Goal: Task Accomplishment & Management: Manage account settings

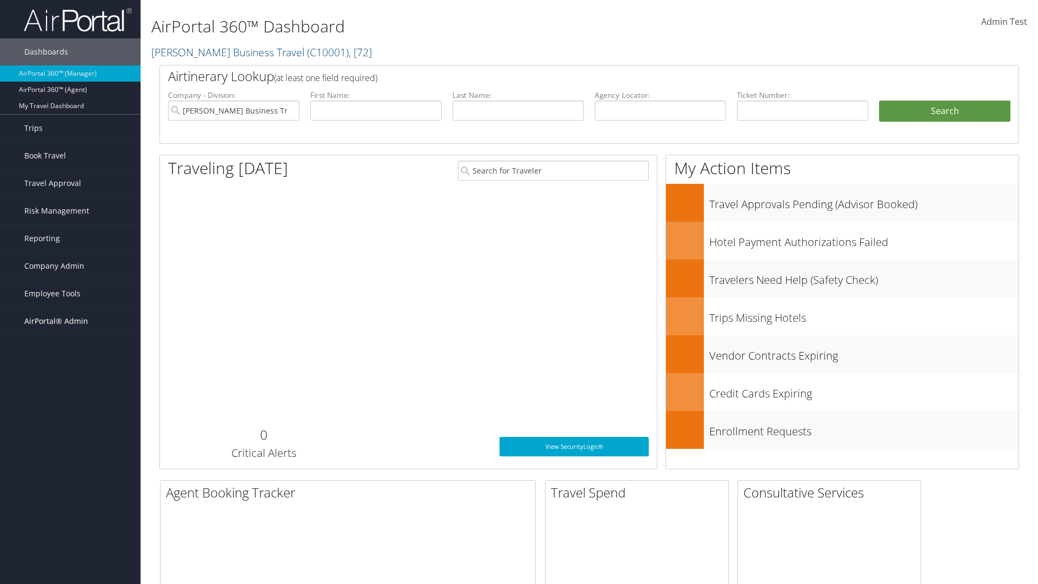
click at [70, 321] on span "AirPortal® Admin" at bounding box center [56, 321] width 64 height 27
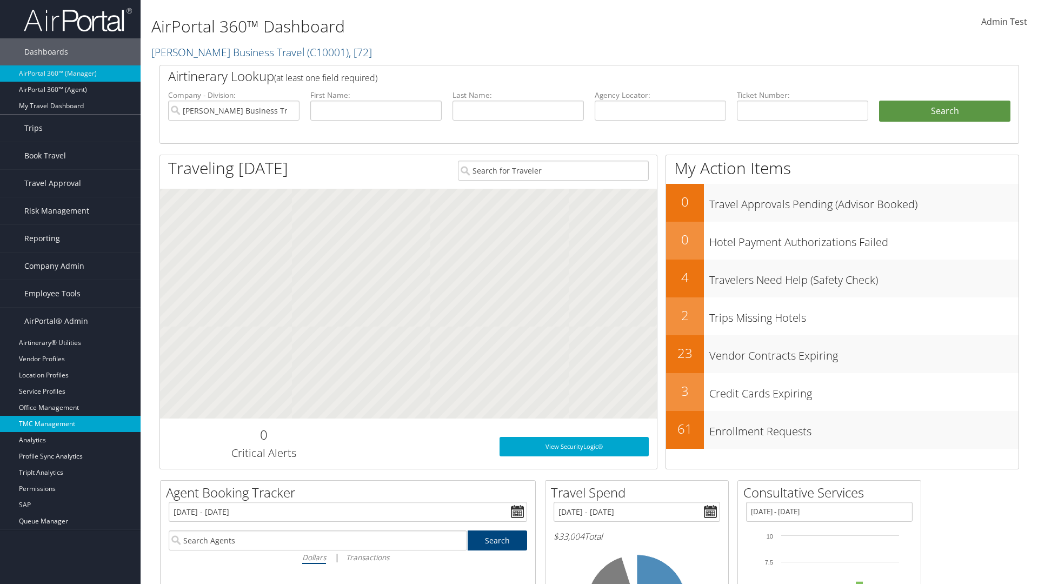
click at [70, 424] on link "TMC Management" at bounding box center [70, 424] width 141 height 16
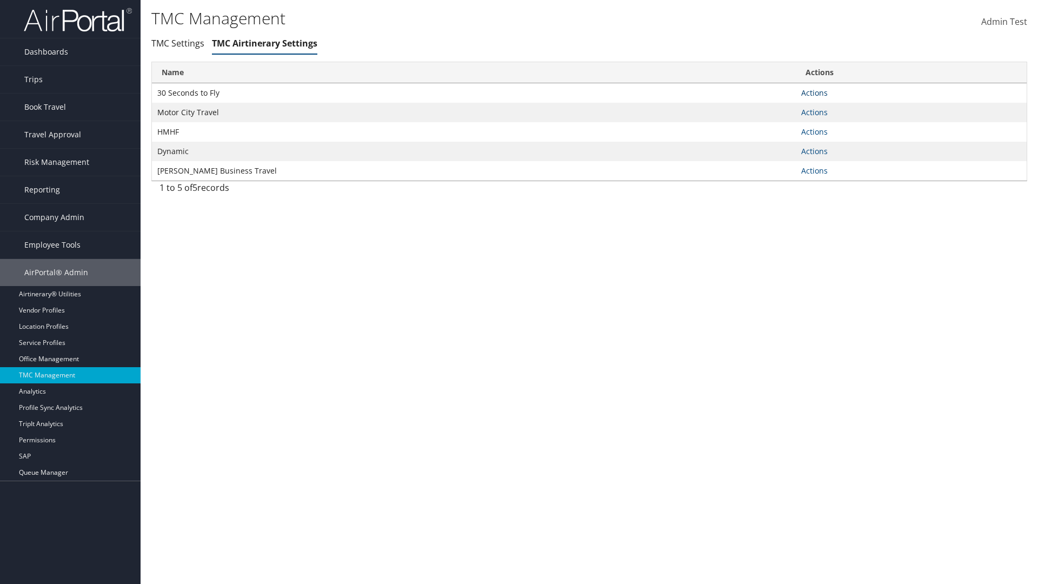
click at [814, 92] on link "Actions" at bounding box center [814, 93] width 26 height 10
click at [774, 145] on link "Manage Air notes" at bounding box center [774, 145] width 99 height 18
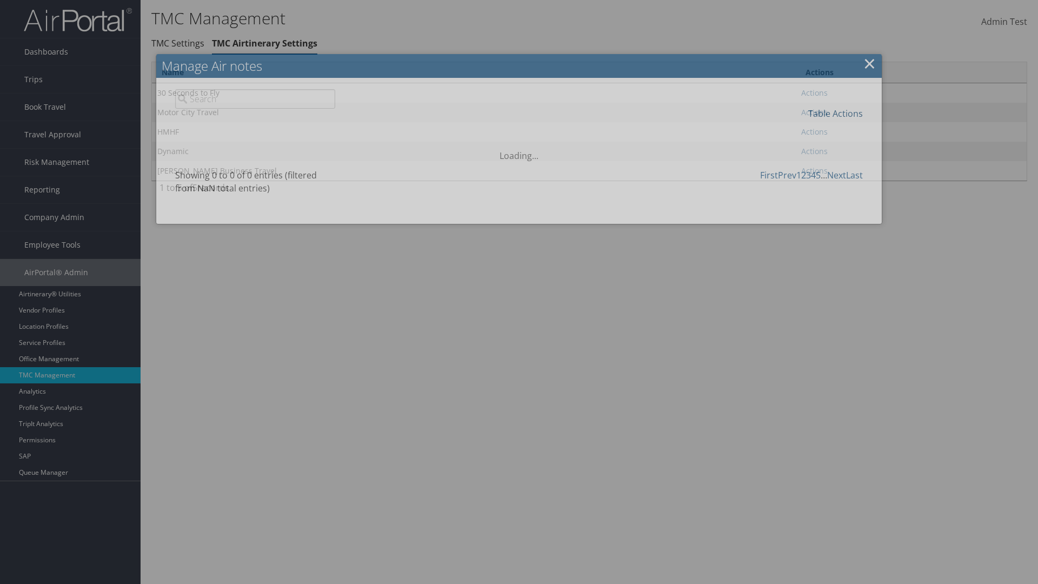
click at [835, 113] on link "Table Actions" at bounding box center [835, 114] width 55 height 12
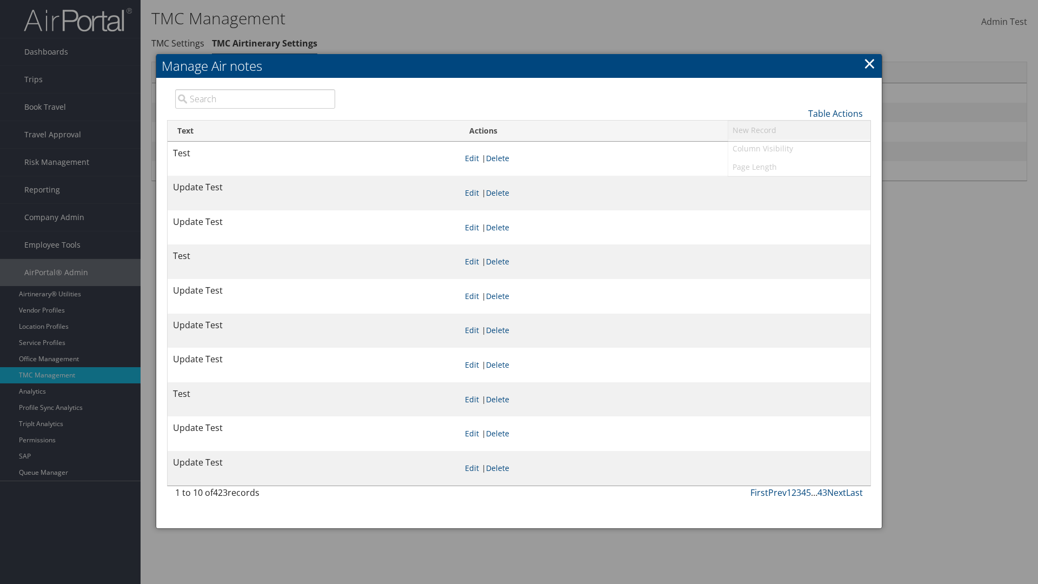
click at [799, 130] on link "New Record" at bounding box center [799, 130] width 142 height 18
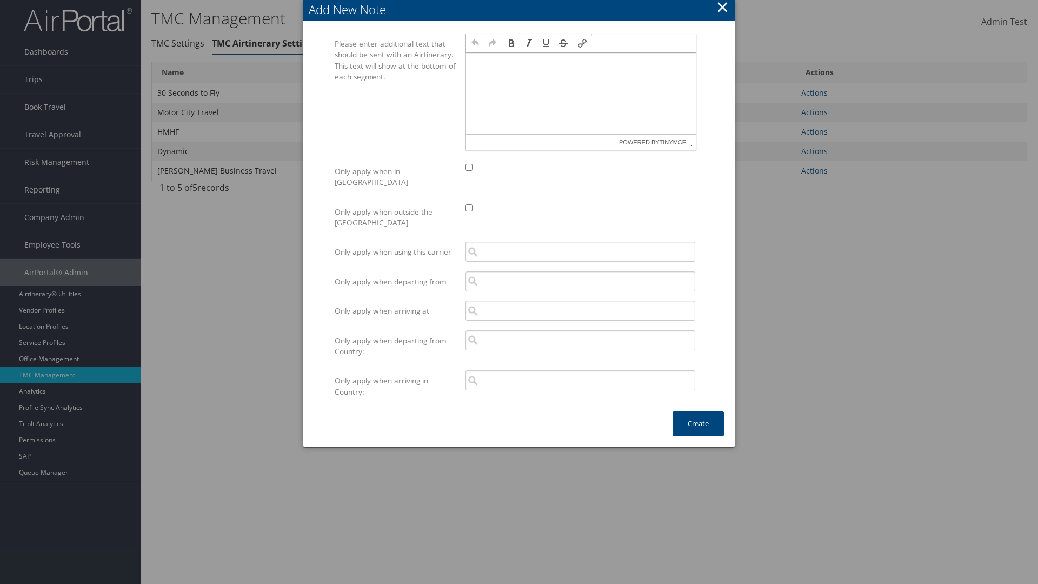
click at [581, 63] on p at bounding box center [580, 63] width 221 height 9
click at [698, 412] on button "Create" at bounding box center [698, 423] width 51 height 25
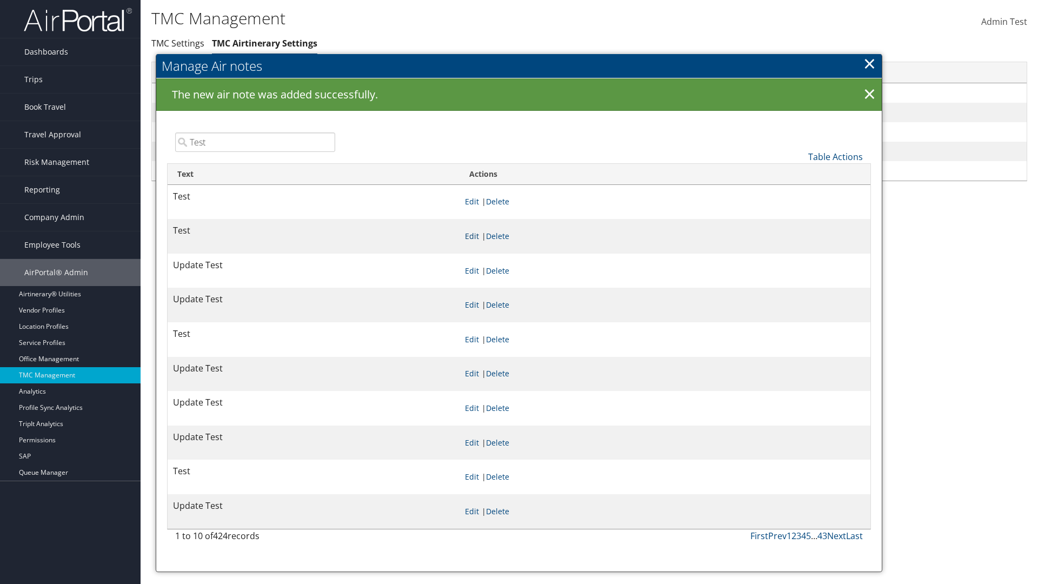
type input "Test"
click at [479, 236] on link "Edit" at bounding box center [472, 236] width 14 height 10
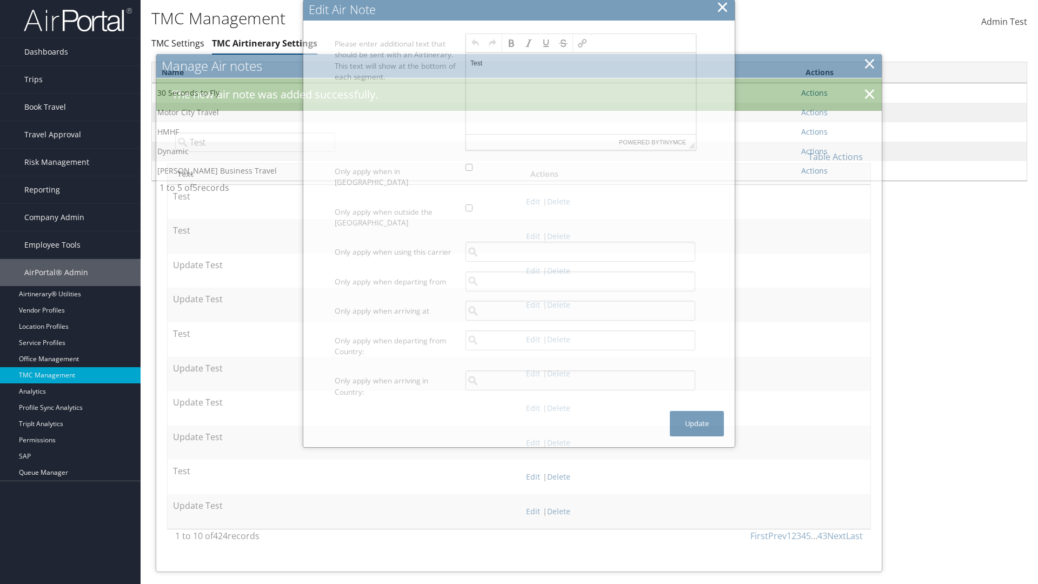
click at [581, 63] on p "Test" at bounding box center [580, 63] width 221 height 9
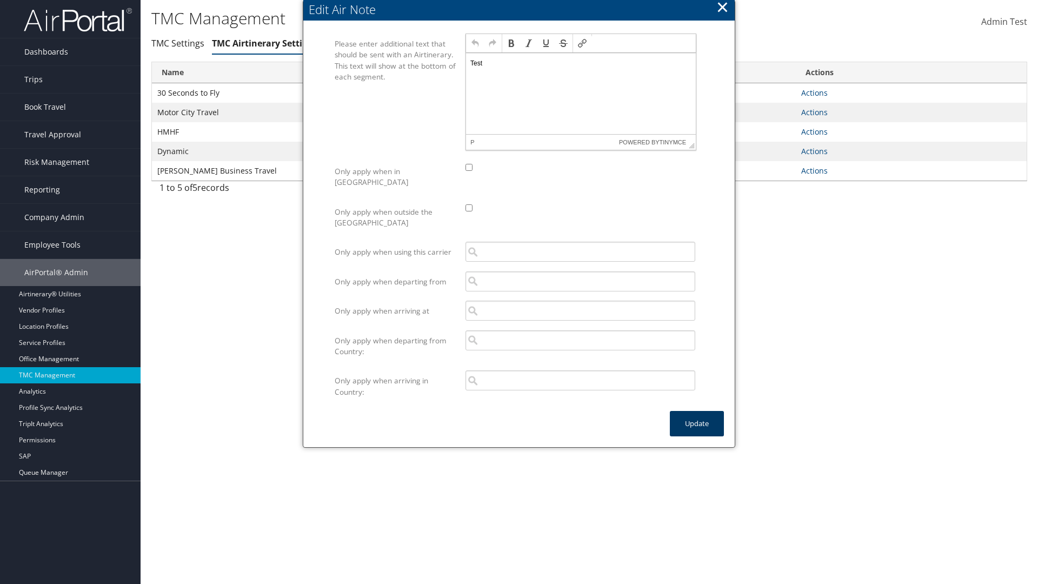
click at [697, 412] on button "Update" at bounding box center [697, 423] width 54 height 25
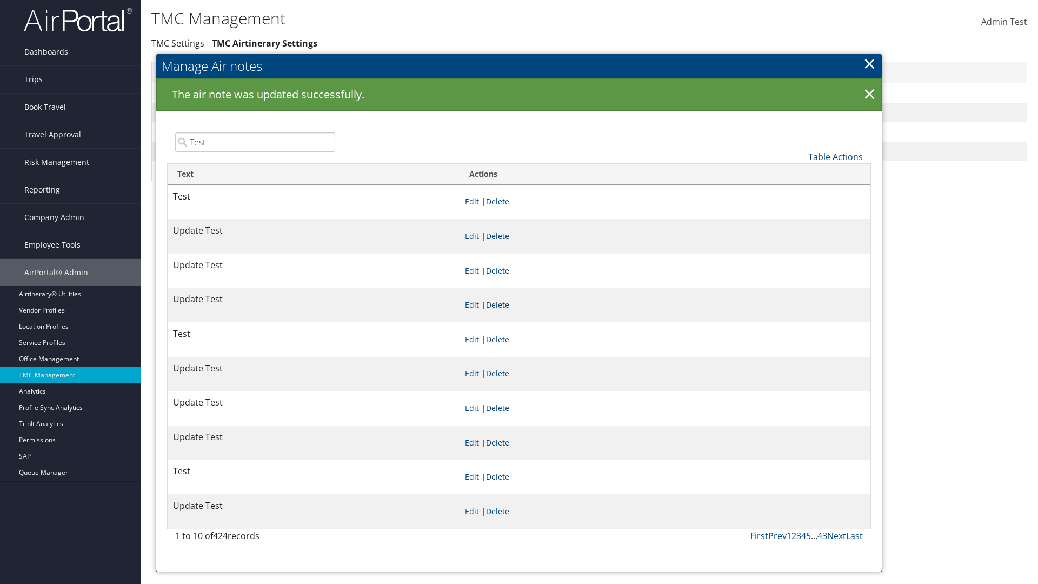
click at [509, 236] on link "Delete" at bounding box center [497, 236] width 23 height 10
